Goal: Navigation & Orientation: Find specific page/section

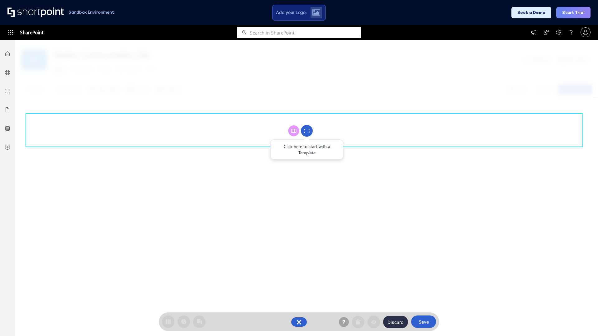
click at [307, 131] on circle at bounding box center [307, 131] width 12 height 12
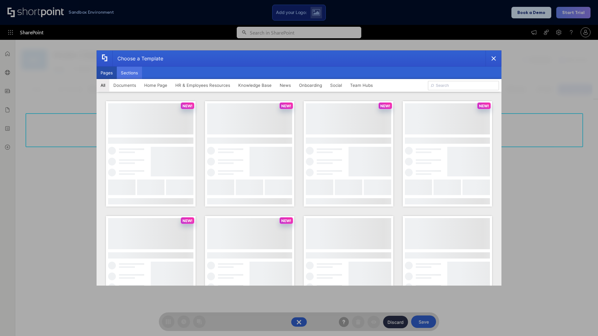
click at [129, 73] on button "Sections" at bounding box center [129, 73] width 25 height 12
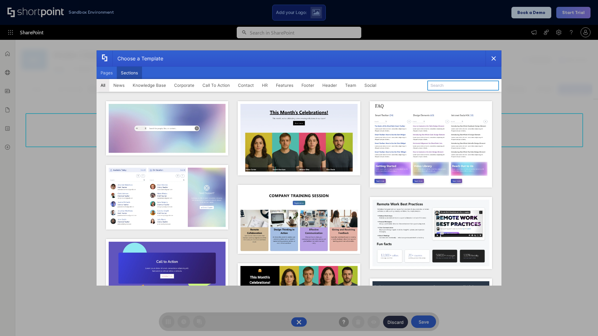
type input "Articles 2"
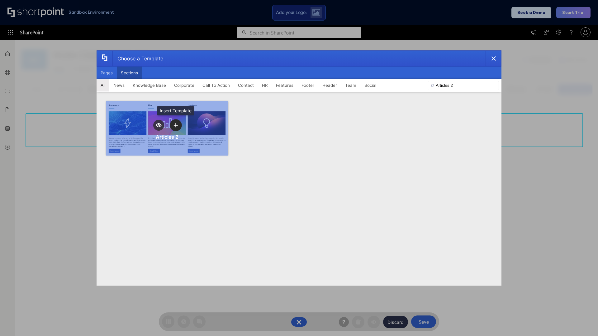
click at [176, 125] on icon "template selector" at bounding box center [176, 125] width 4 height 4
